Goal: Task Accomplishment & Management: Check status

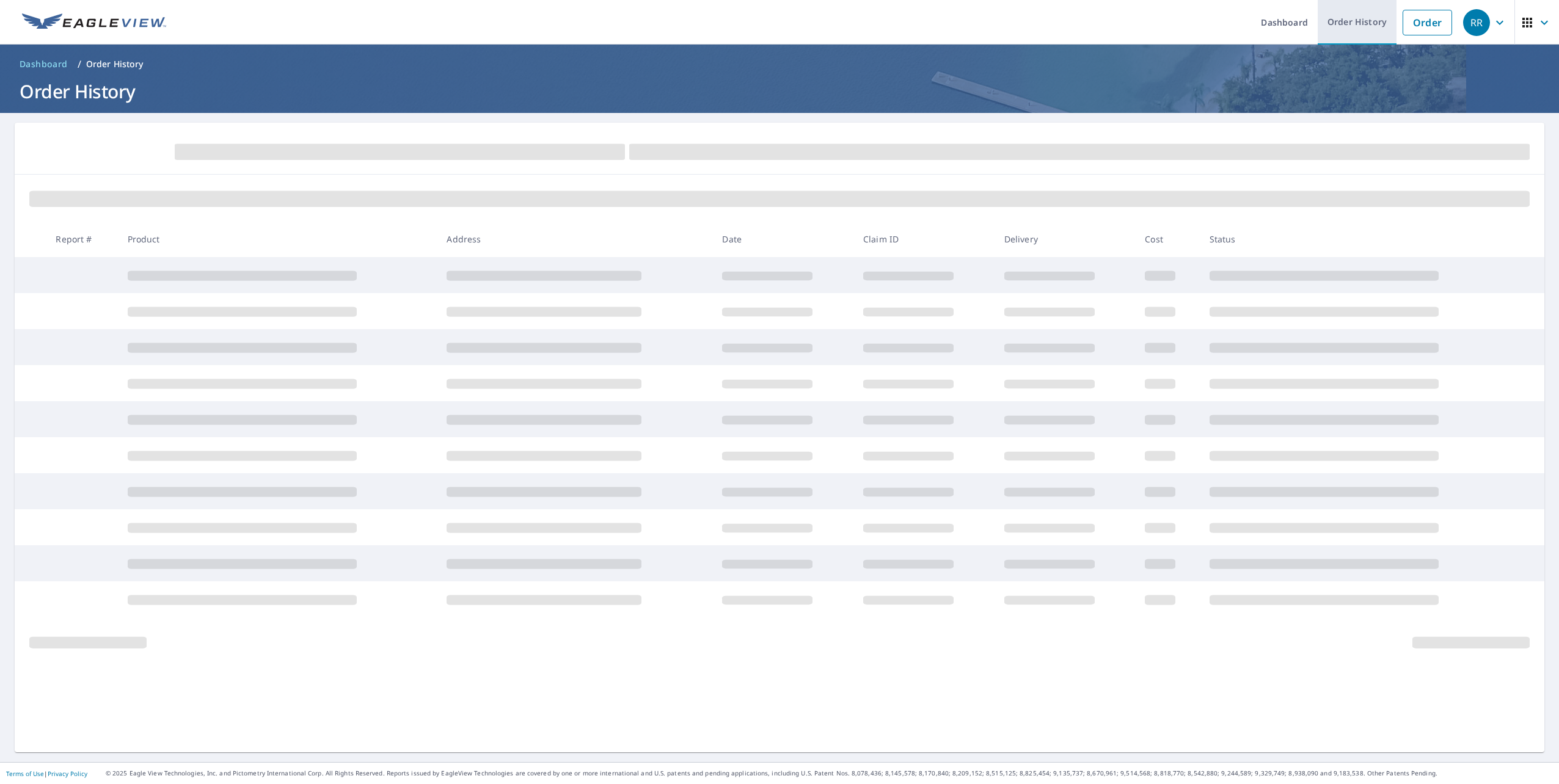
click at [1356, 24] on link "Order History" at bounding box center [1356, 22] width 79 height 45
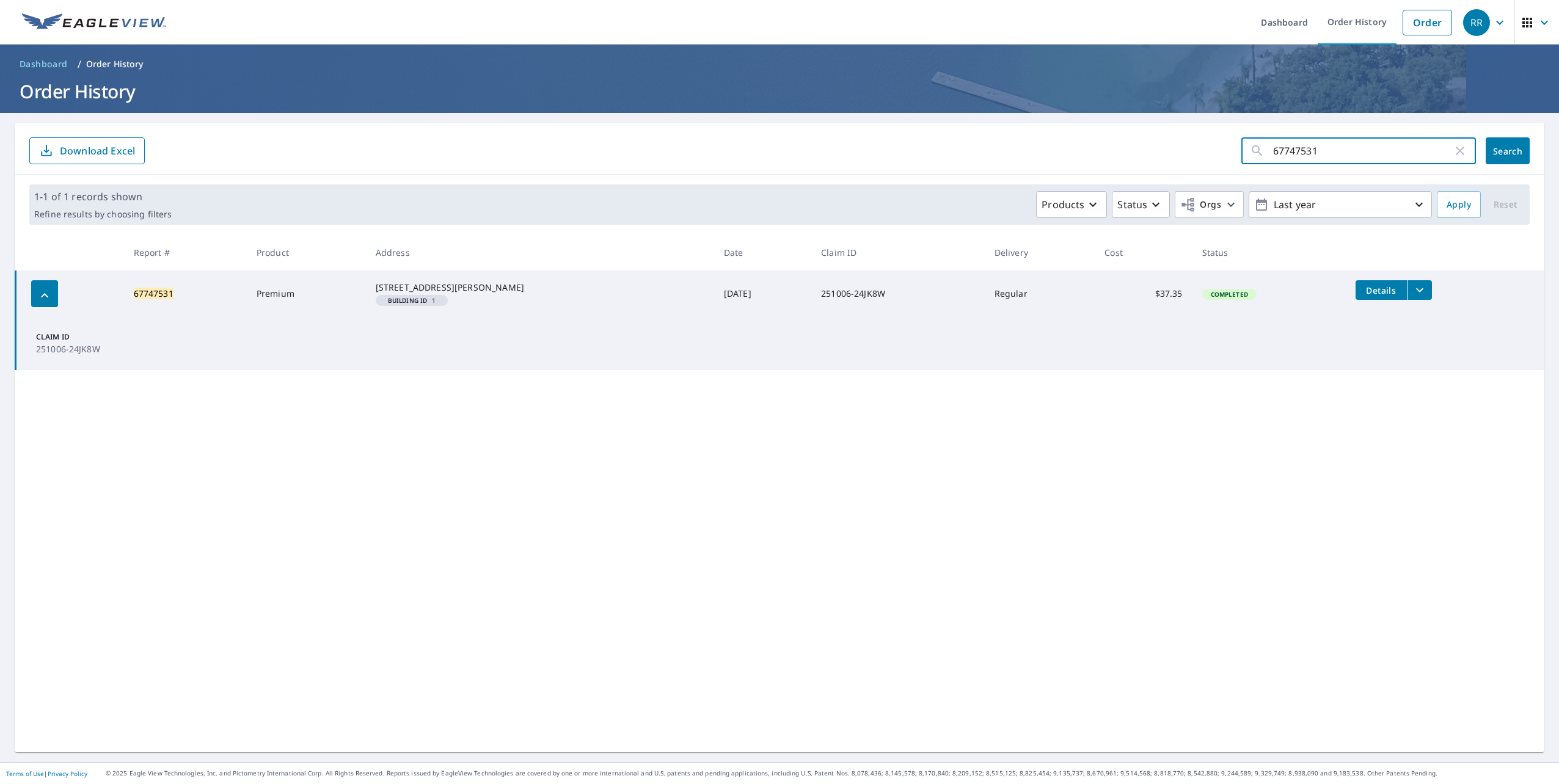
click at [1350, 152] on input "67747531" at bounding box center [1362, 150] width 179 height 34
click at [1500, 156] on span "Search" at bounding box center [1506, 151] width 24 height 12
click at [1390, 289] on span "Details" at bounding box center [1381, 290] width 37 height 12
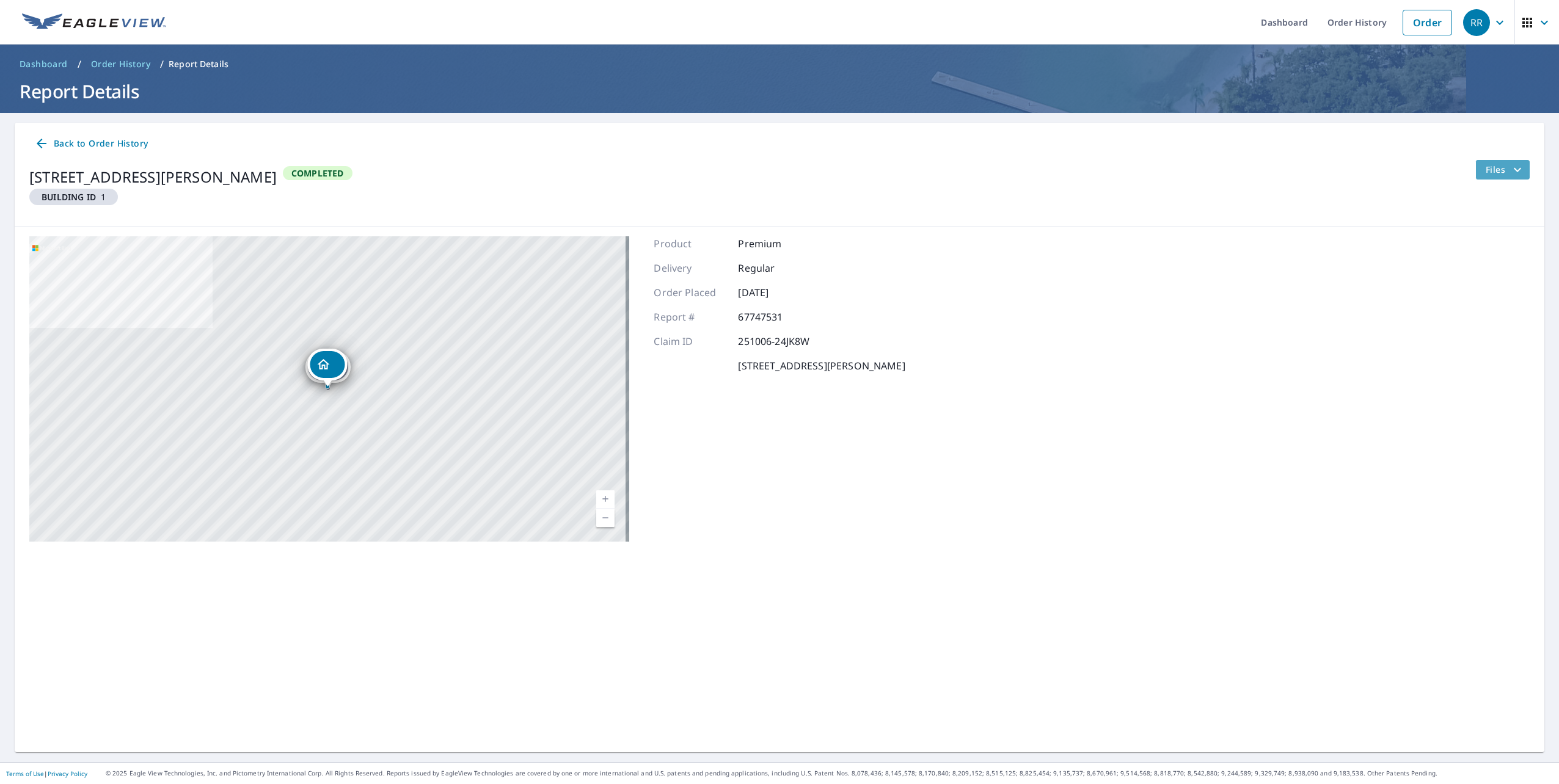
click at [1489, 167] on span "Files" at bounding box center [1504, 169] width 39 height 15
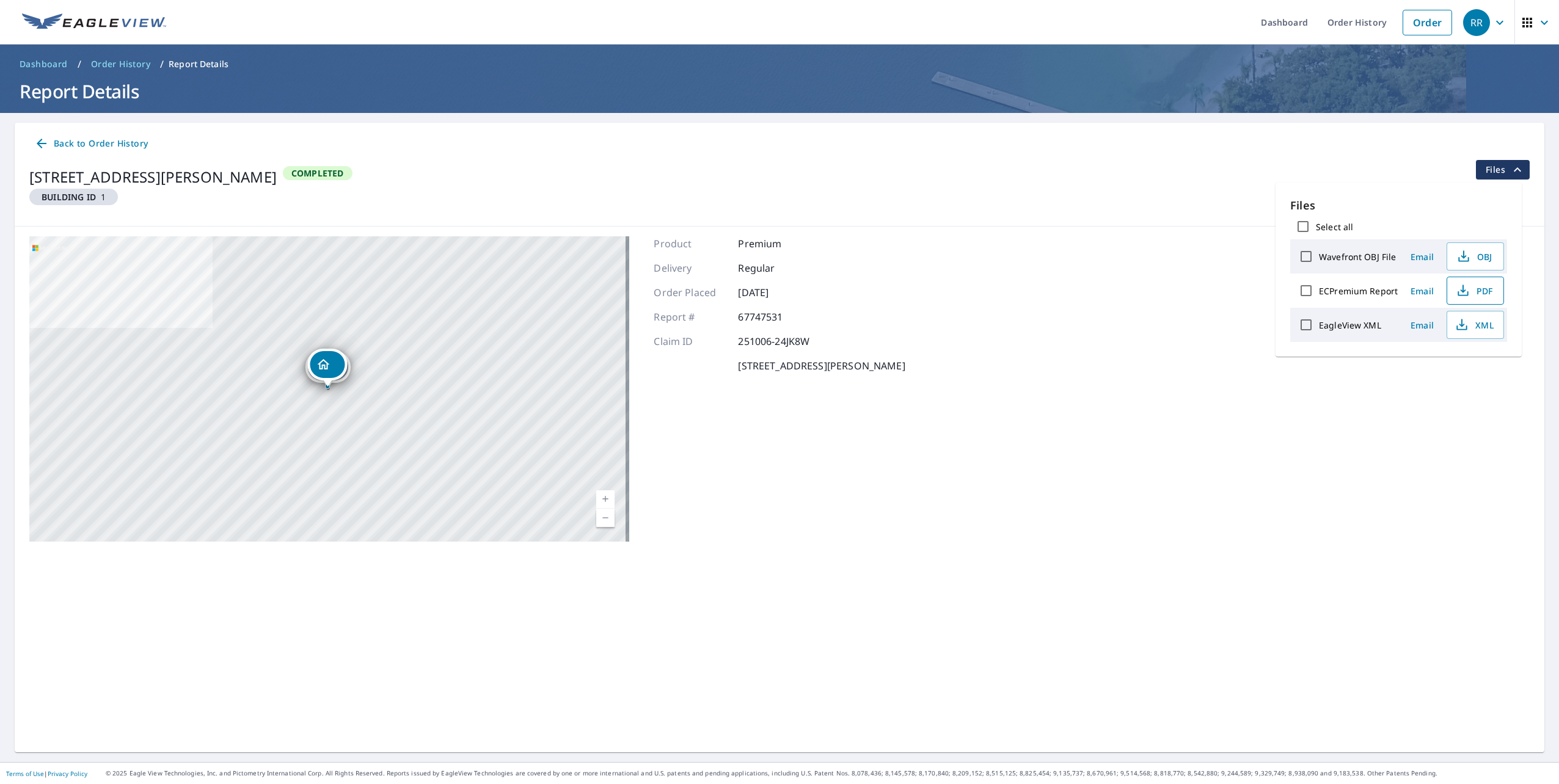
click at [1464, 290] on icon "button" at bounding box center [1463, 290] width 15 height 15
